Goal: Find specific page/section: Find specific page/section

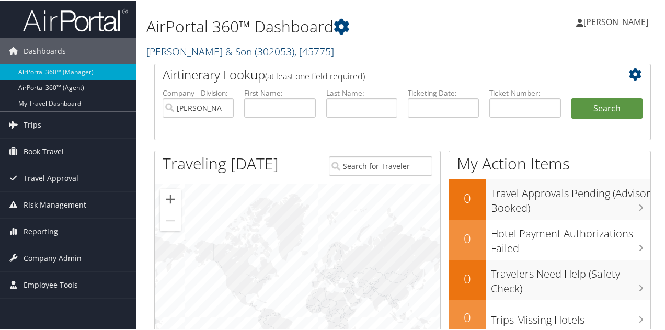
click at [218, 52] on link "CH Guenther & Son ( 302053 ) , [ 45775 ]" at bounding box center [240, 50] width 188 height 14
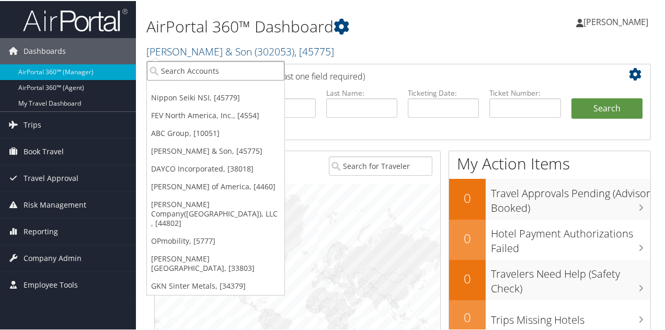
click at [214, 72] on input "search" at bounding box center [215, 69] width 137 height 19
type input "Nippon"
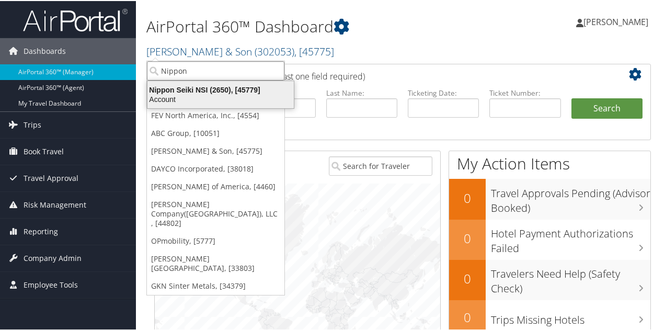
click at [214, 100] on div "Account" at bounding box center [220, 98] width 159 height 9
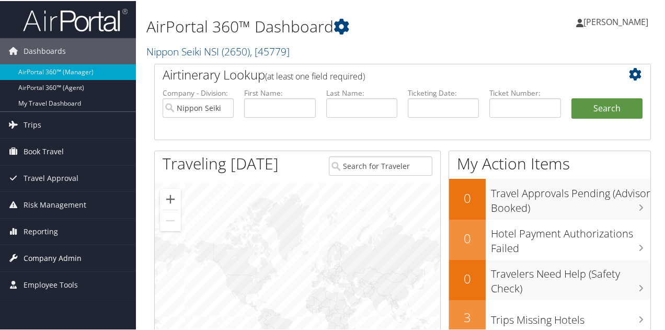
click at [53, 254] on span "Company Admin" at bounding box center [53, 257] width 58 height 26
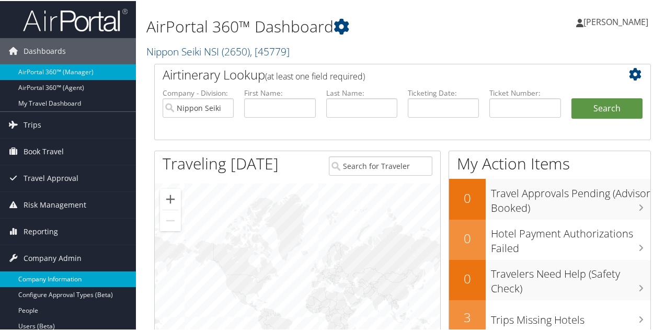
click at [57, 271] on link "Company Information" at bounding box center [68, 278] width 136 height 16
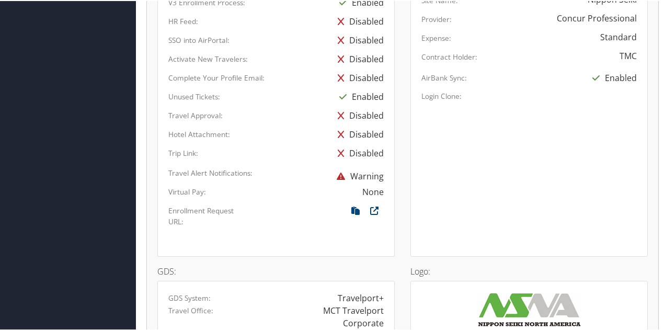
scroll to position [757, 0]
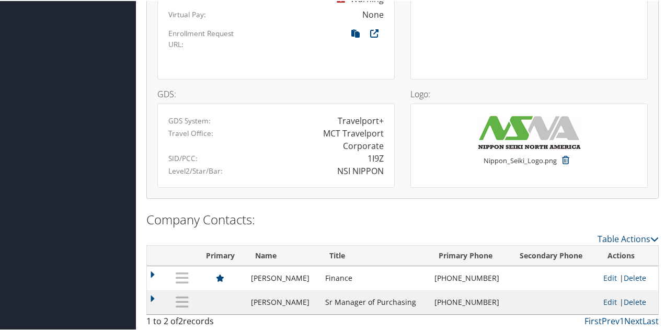
click at [510, 307] on td at bounding box center [554, 301] width 88 height 24
